Goal: Transaction & Acquisition: Purchase product/service

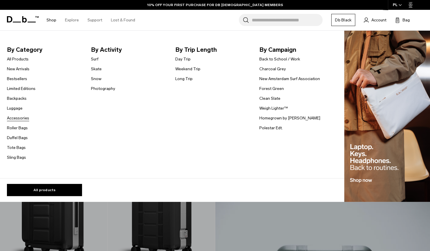
click at [20, 117] on link "Accessories" at bounding box center [18, 118] width 22 height 6
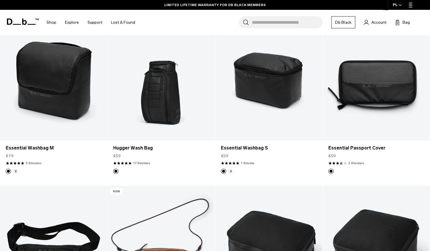
scroll to position [772, 0]
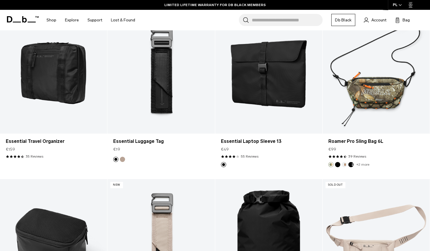
scroll to position [1062, 0]
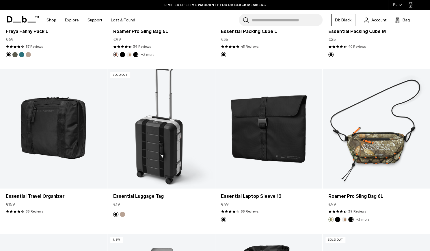
click at [162, 125] on link "Essential Luggage Tag" at bounding box center [160, 128] width 107 height 119
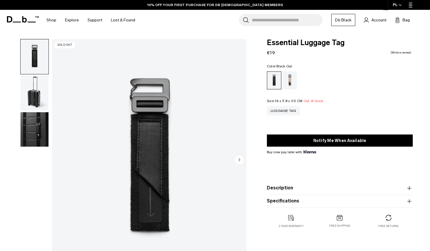
click at [34, 95] on img "button" at bounding box center [35, 93] width 28 height 35
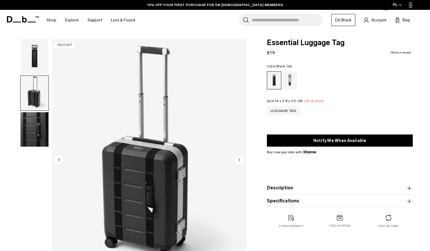
click at [35, 127] on img "button" at bounding box center [35, 129] width 28 height 35
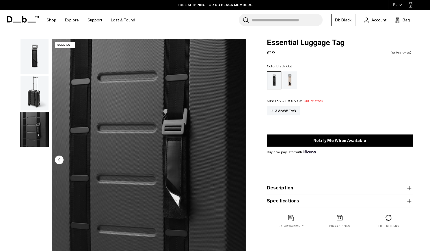
click at [34, 81] on img "button" at bounding box center [35, 93] width 28 height 35
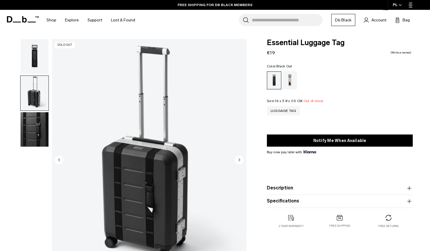
click at [39, 59] on img "button" at bounding box center [35, 56] width 28 height 35
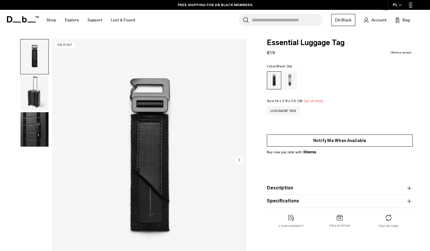
click at [345, 142] on button "Notify Me When Available" at bounding box center [340, 140] width 146 height 12
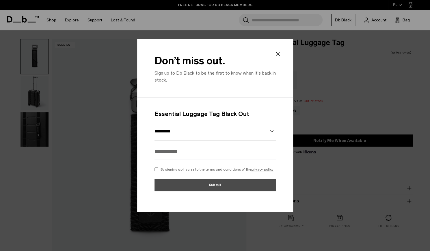
click at [270, 131] on icon at bounding box center [271, 131] width 3 height 2
click at [211, 154] on input "text" at bounding box center [215, 151] width 121 height 17
type input "**********"
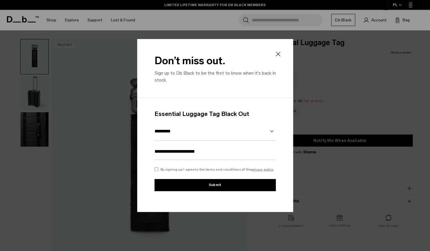
click at [197, 183] on button "Submit" at bounding box center [215, 185] width 121 height 12
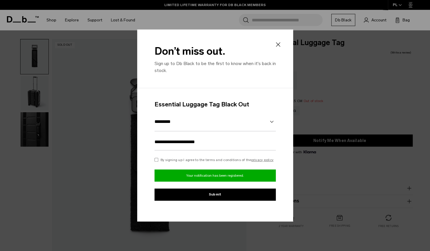
click at [275, 46] on icon at bounding box center [278, 44] width 7 height 7
